Goal: Task Accomplishment & Management: Manage account settings

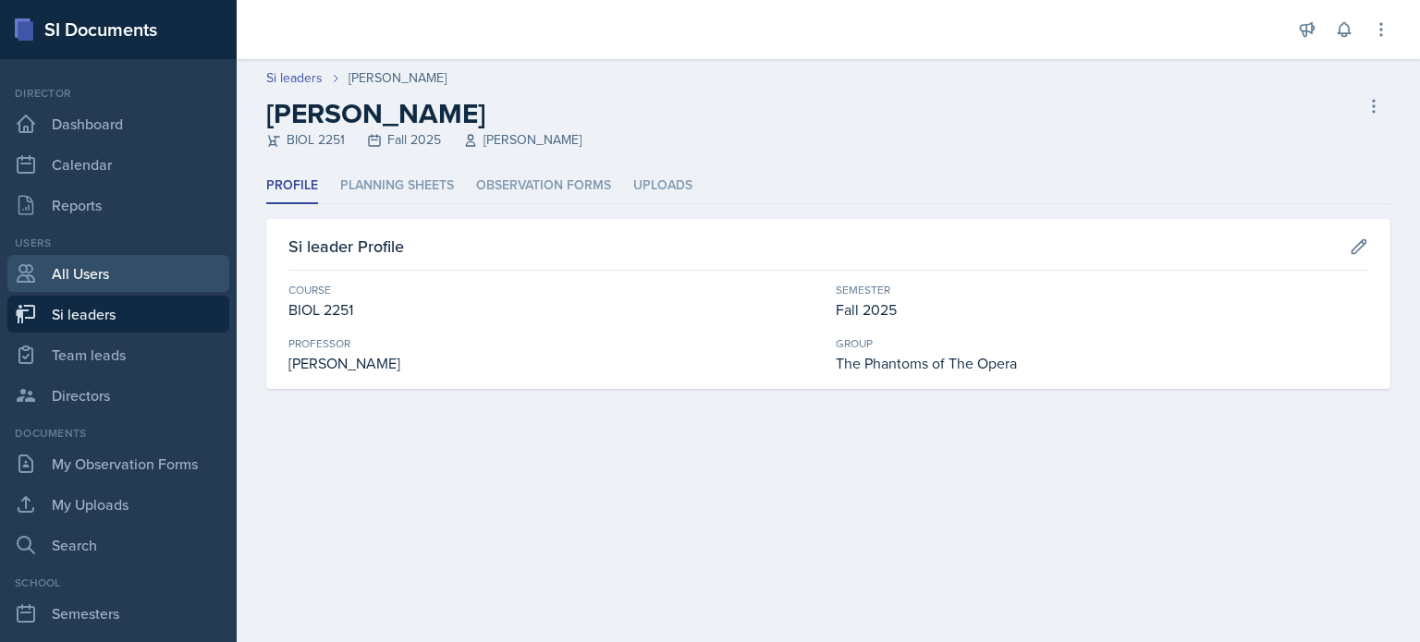
click at [79, 271] on link "All Users" at bounding box center [118, 273] width 222 height 37
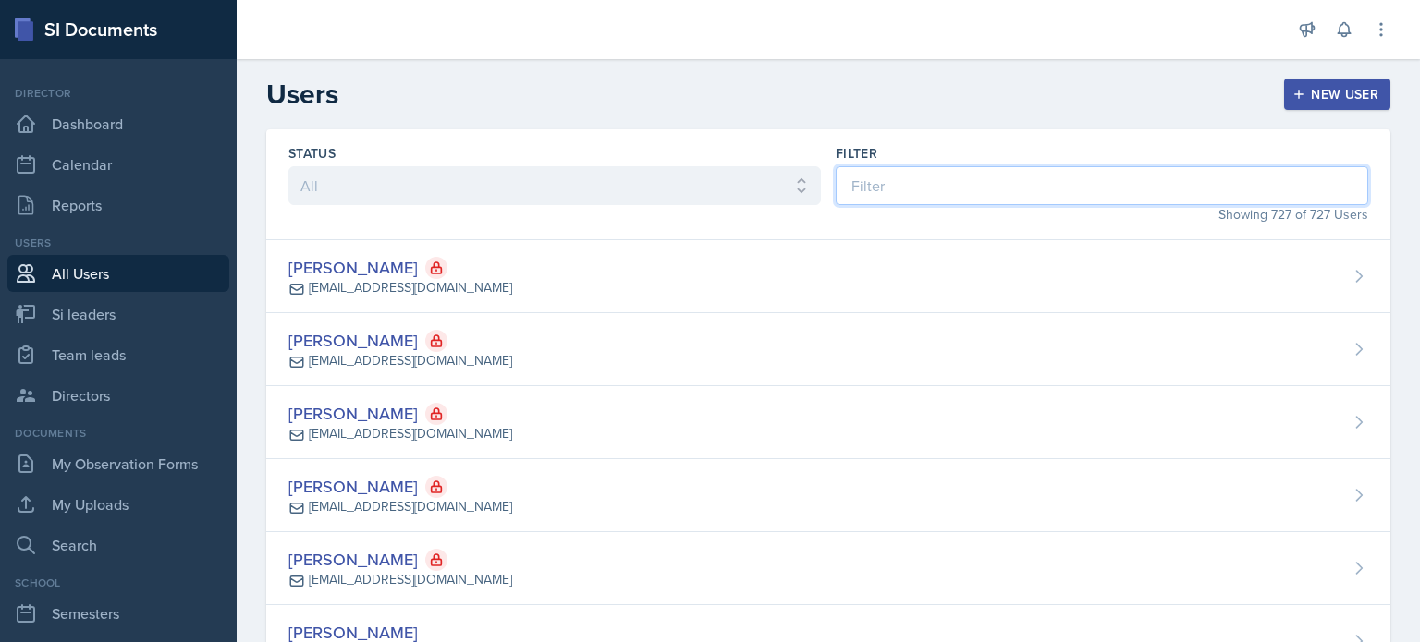
click at [968, 188] on input at bounding box center [1102, 185] width 532 height 39
type input "h"
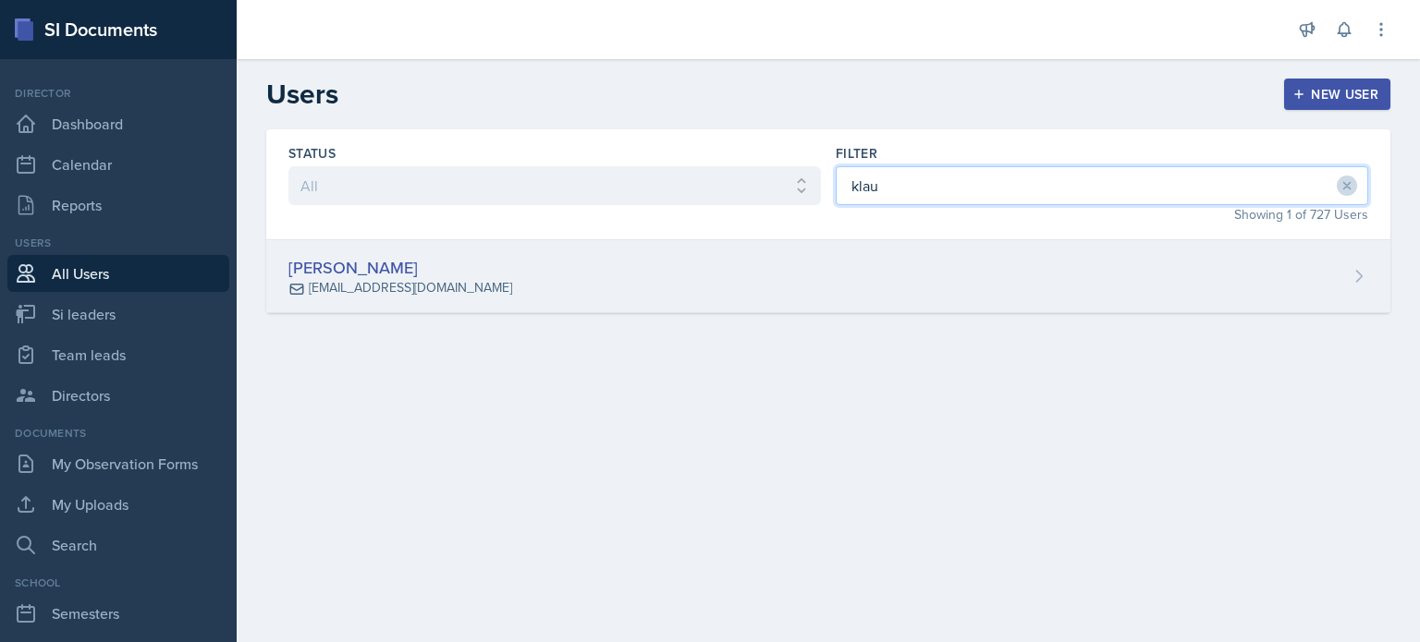
type input "klau"
click at [865, 282] on div "[PERSON_NAME] [EMAIL_ADDRESS][DOMAIN_NAME]" at bounding box center [828, 276] width 1124 height 73
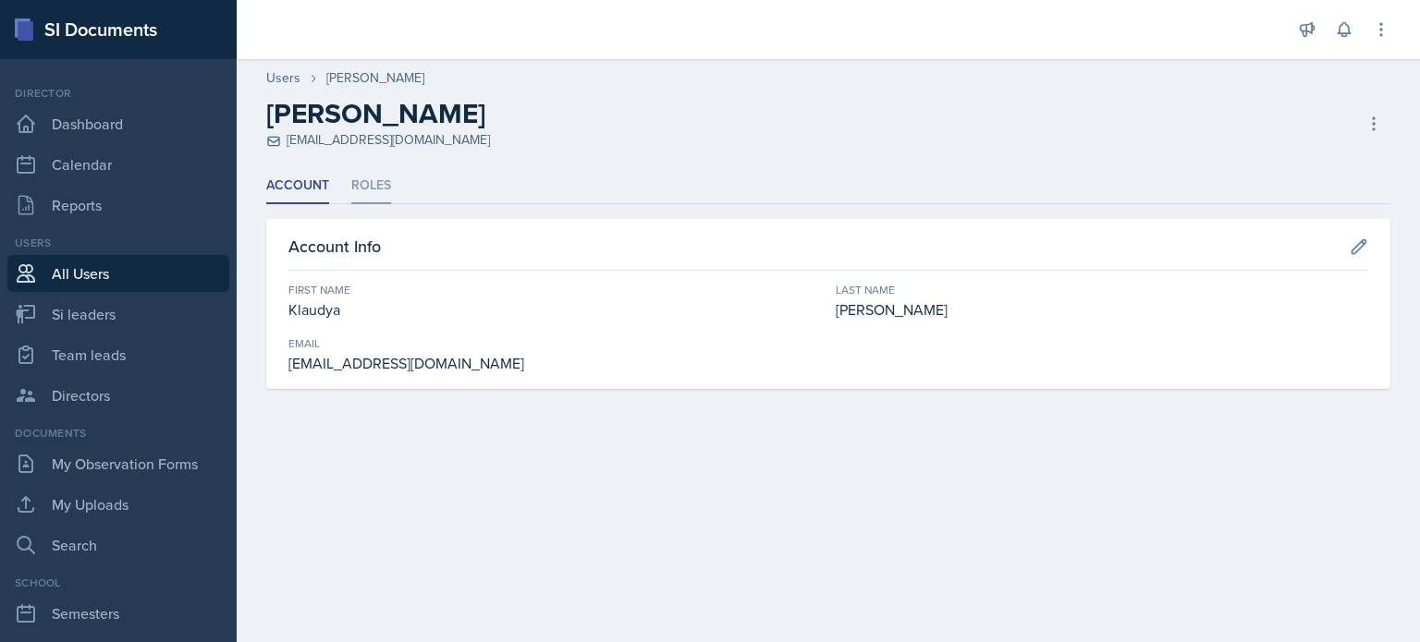
click at [363, 178] on li "Roles" at bounding box center [371, 186] width 40 height 36
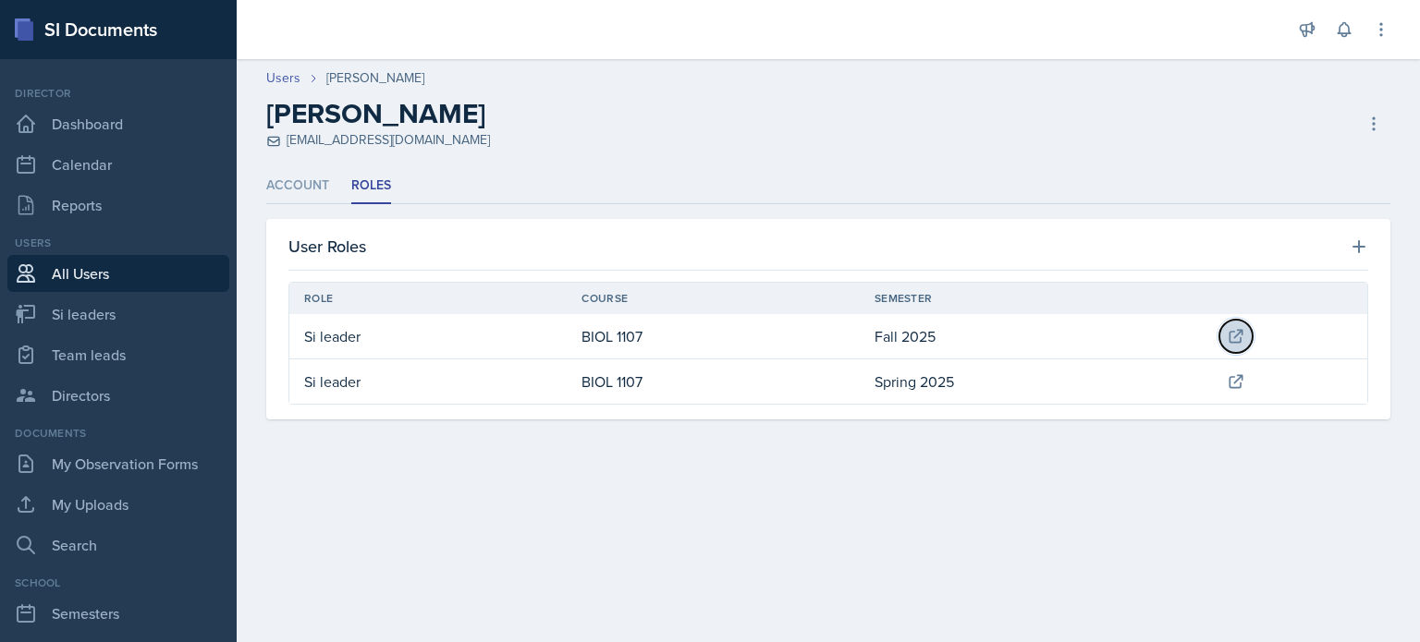
click at [1235, 331] on icon at bounding box center [1235, 336] width 12 height 12
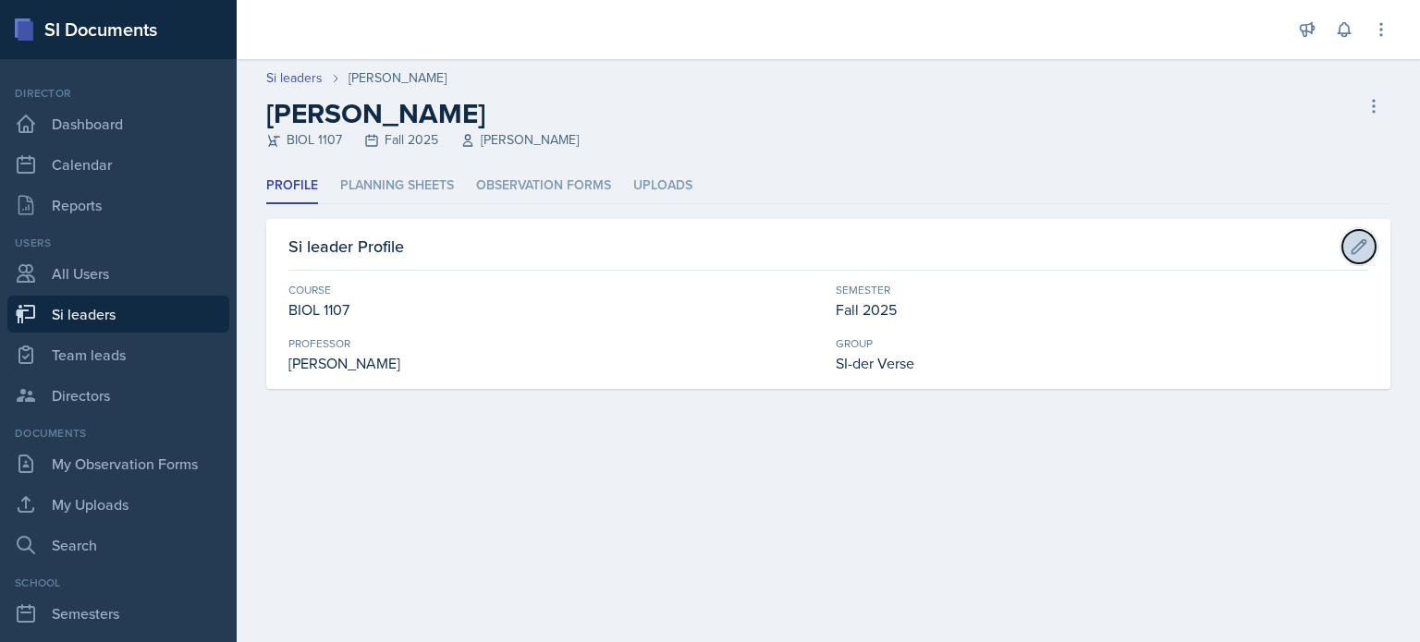
click at [1354, 249] on icon at bounding box center [1359, 247] width 18 height 18
select select "a0067b6f-3d76-4e76-8e19-0da8f959099c"
select select "2bed604d-1099-4043-b1bc-2365e8740244"
select select "44ab9dba-f3c0-424e-97ee-e672c2edb7ca"
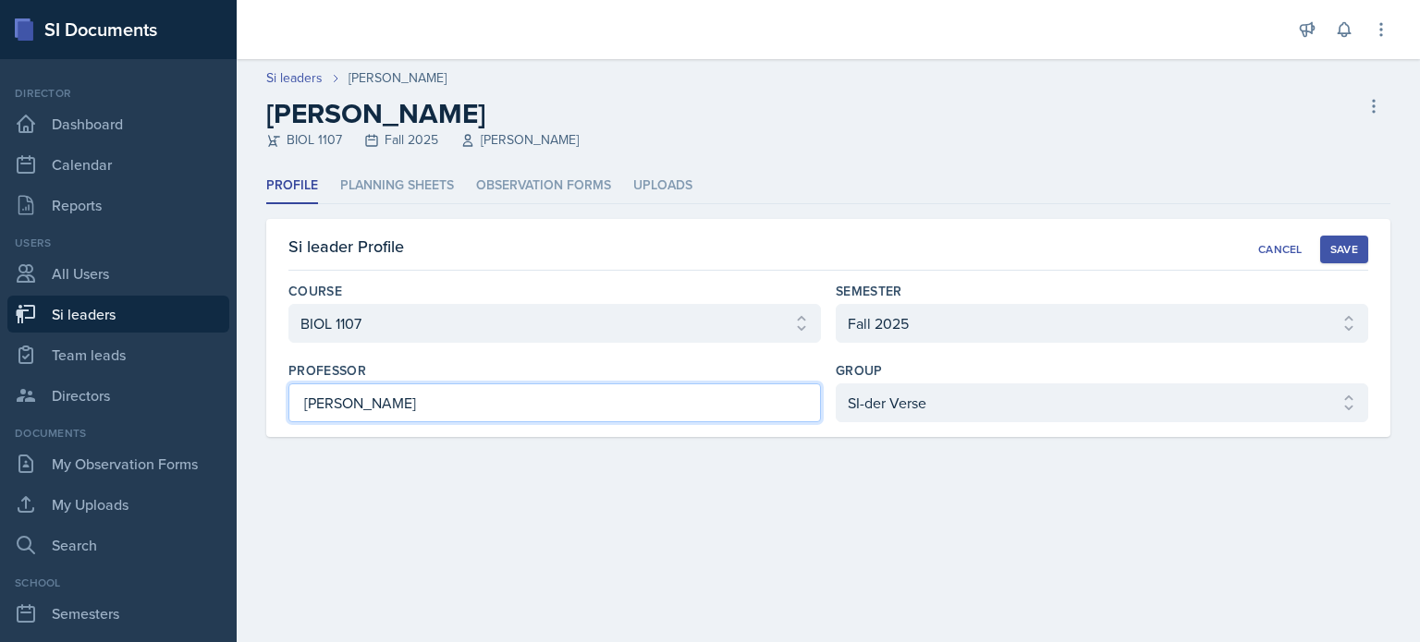
drag, startPoint x: 418, startPoint y: 401, endPoint x: -7, endPoint y: 397, distance: 425.2
click at [0, 397] on html "SI Documents Director Dashboard Calendar Reports Users All Users Si leaders Tea…" at bounding box center [710, 321] width 1420 height 642
type input "[PERSON_NAME]"
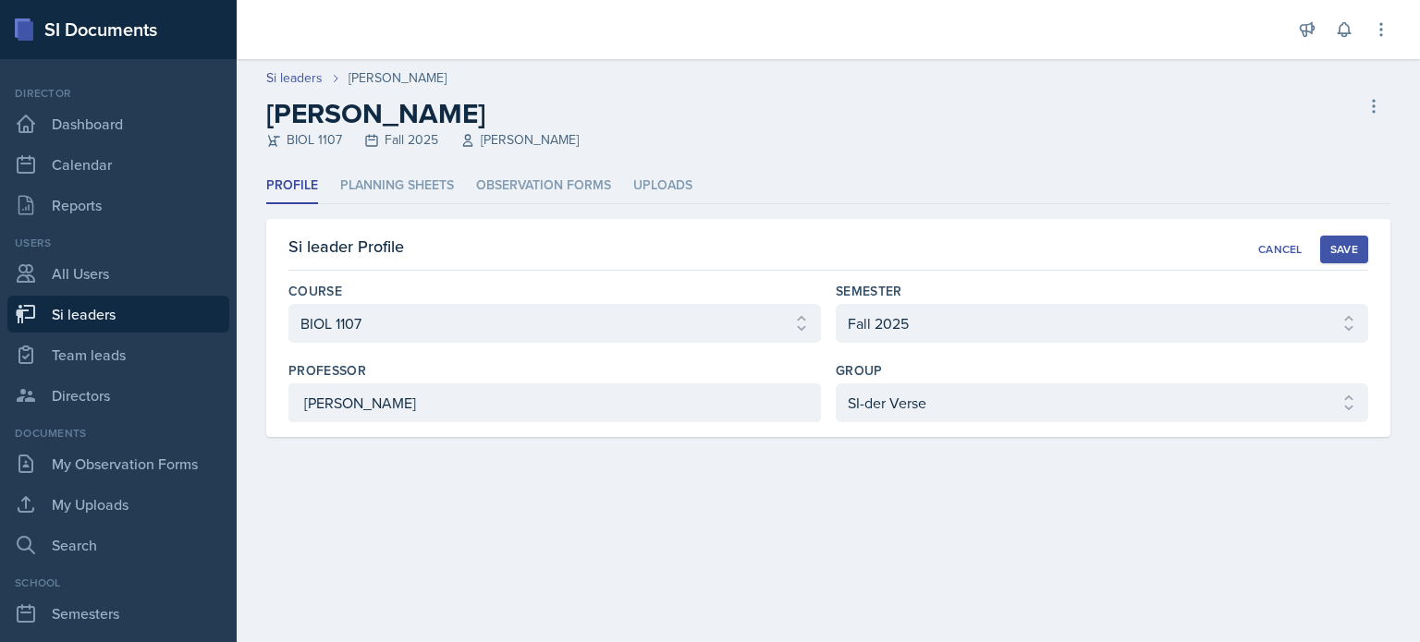
click at [1337, 247] on div "Save" at bounding box center [1344, 249] width 28 height 15
